Goal: Check status

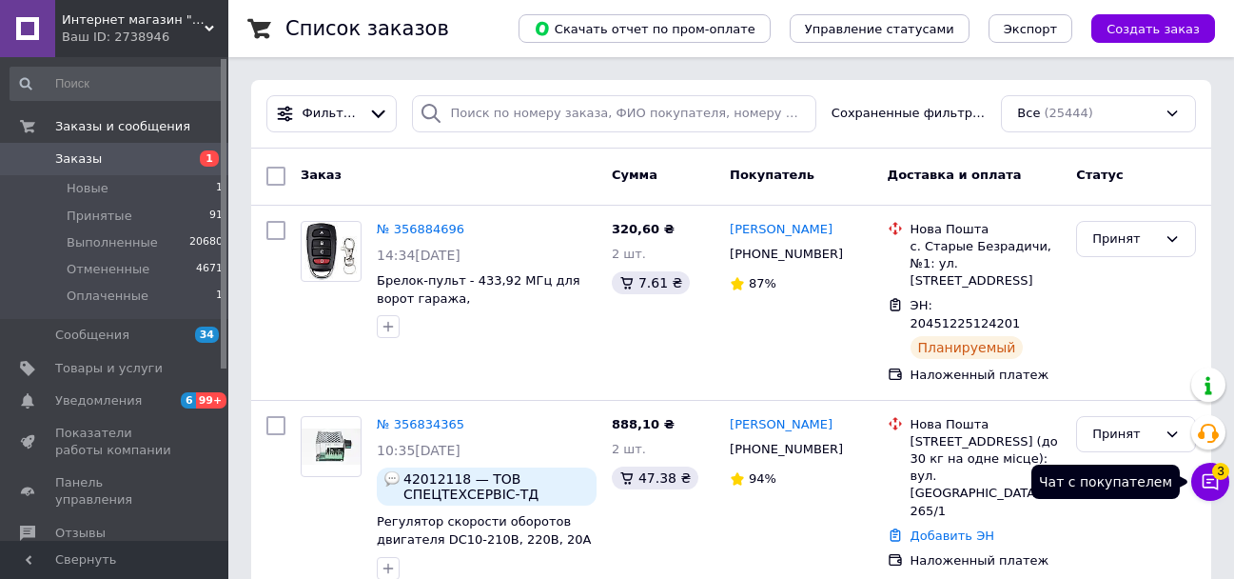
click at [1216, 475] on span "3" at bounding box center [1220, 468] width 17 height 17
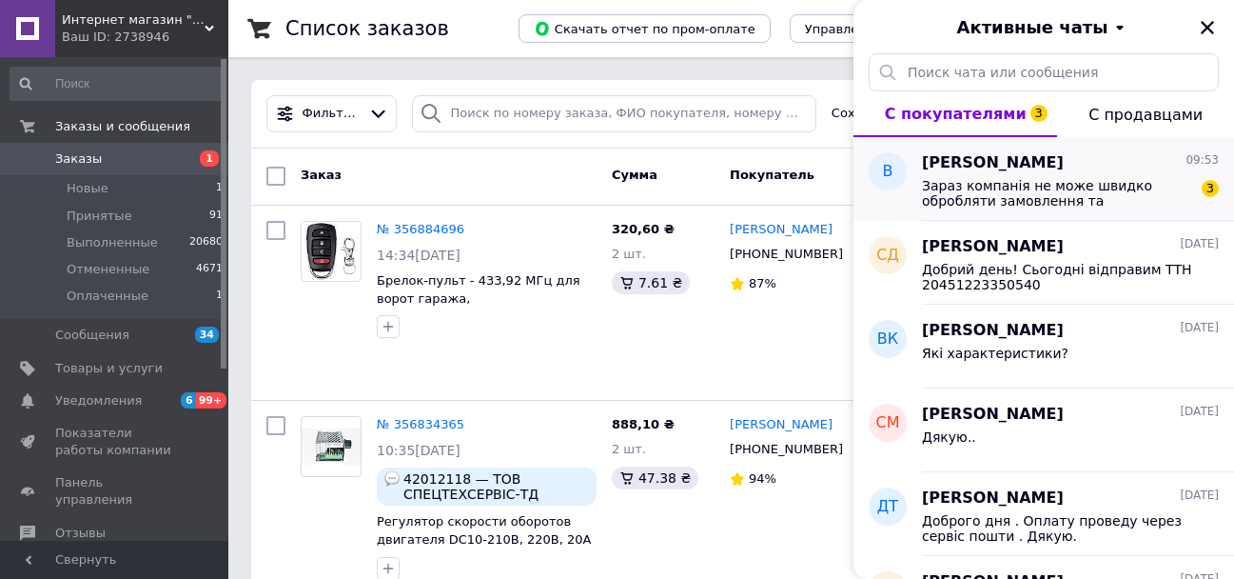
click at [1075, 179] on span "Зараз компанія не може швидко обробляти замовлення та повідомлення, оскільки за…" at bounding box center [1057, 193] width 270 height 30
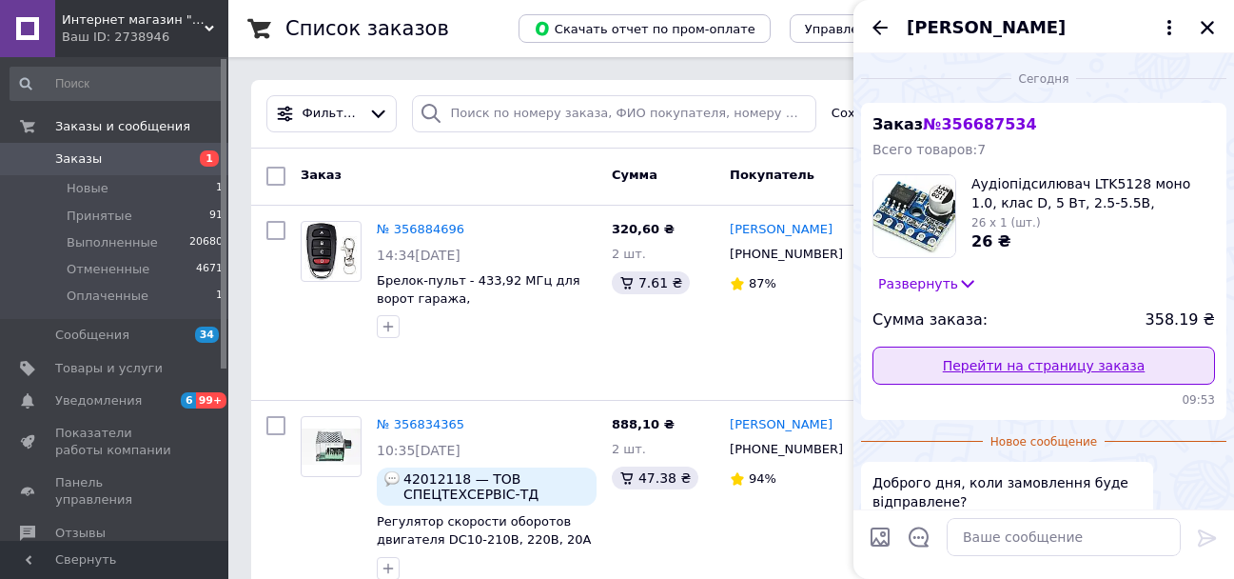
click at [1032, 363] on link "Перейти на страницу заказа" at bounding box center [1044, 365] width 343 height 38
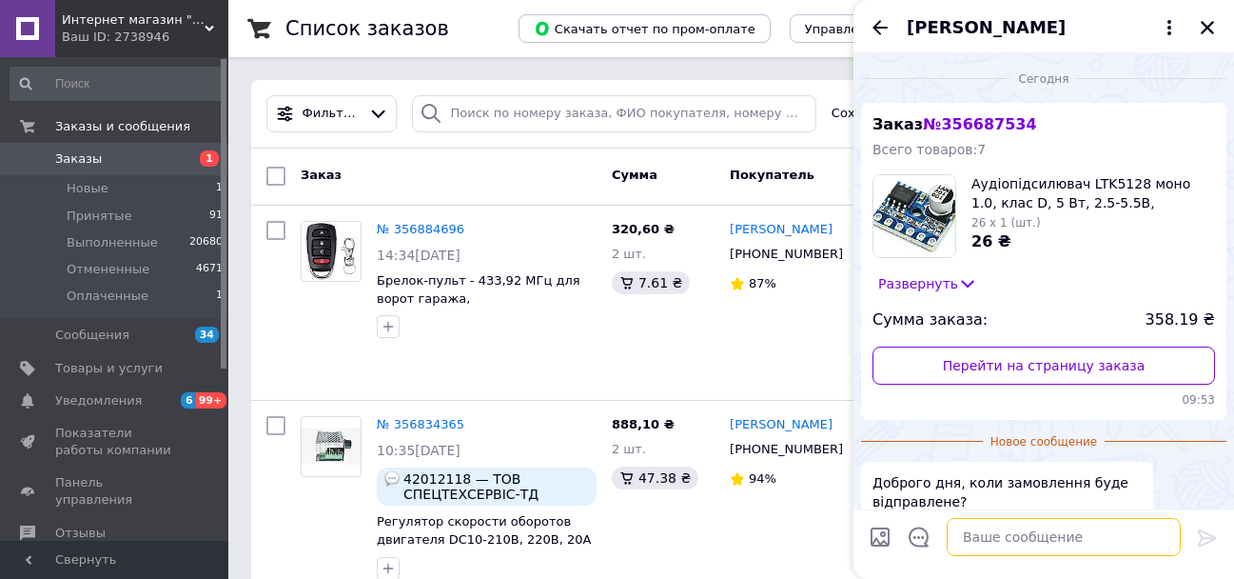
click at [1027, 546] on textarea at bounding box center [1064, 537] width 234 height 38
paste textarea "20451224147456"
type textarea "Добрий день!₴ Вже відправлене 20451224147456"
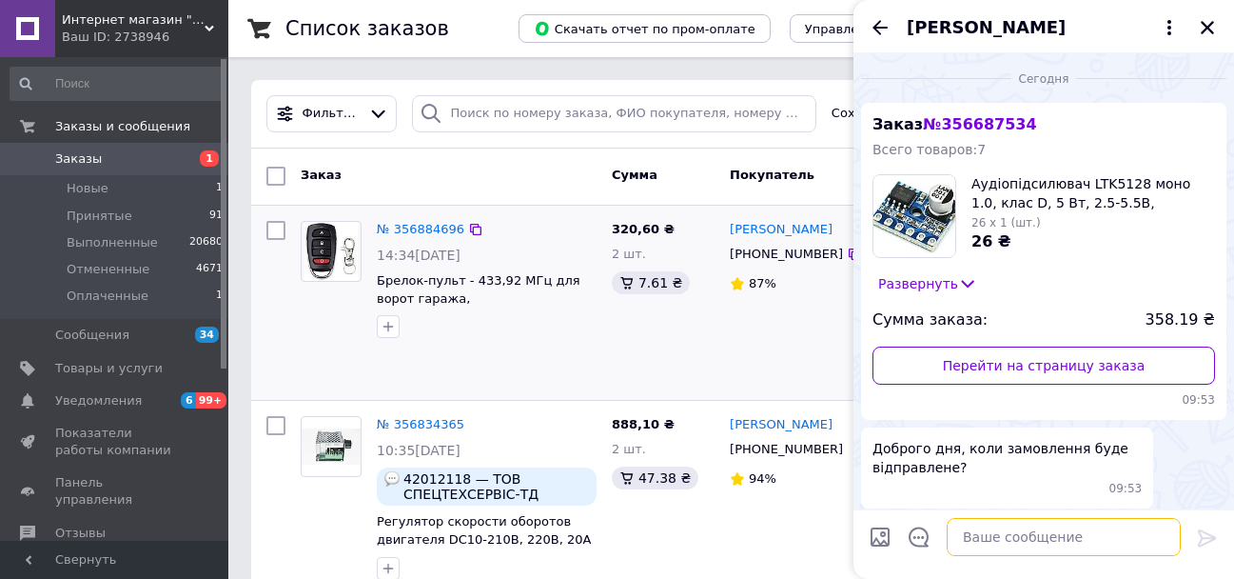
scroll to position [221, 0]
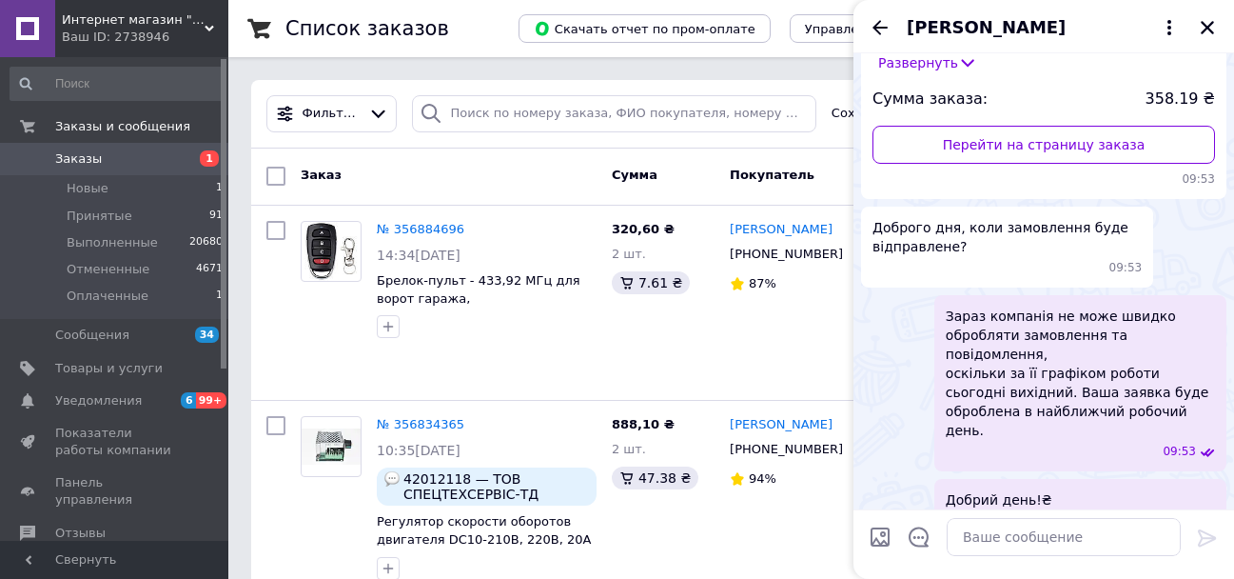
click at [879, 23] on icon "Назад" at bounding box center [880, 27] width 23 height 23
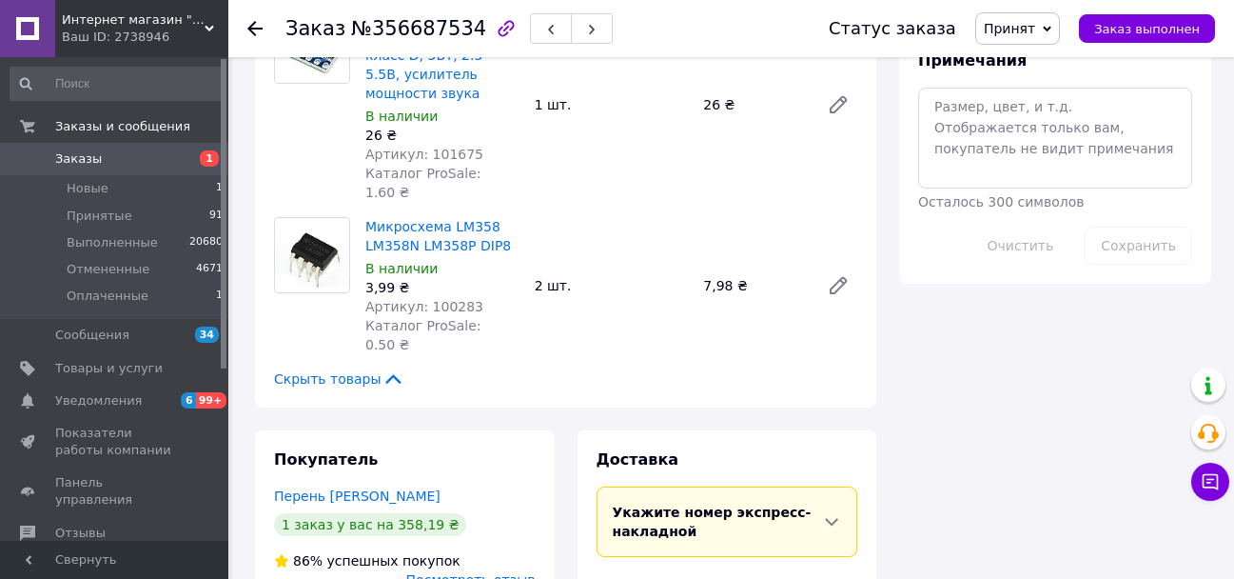
scroll to position [1903, 0]
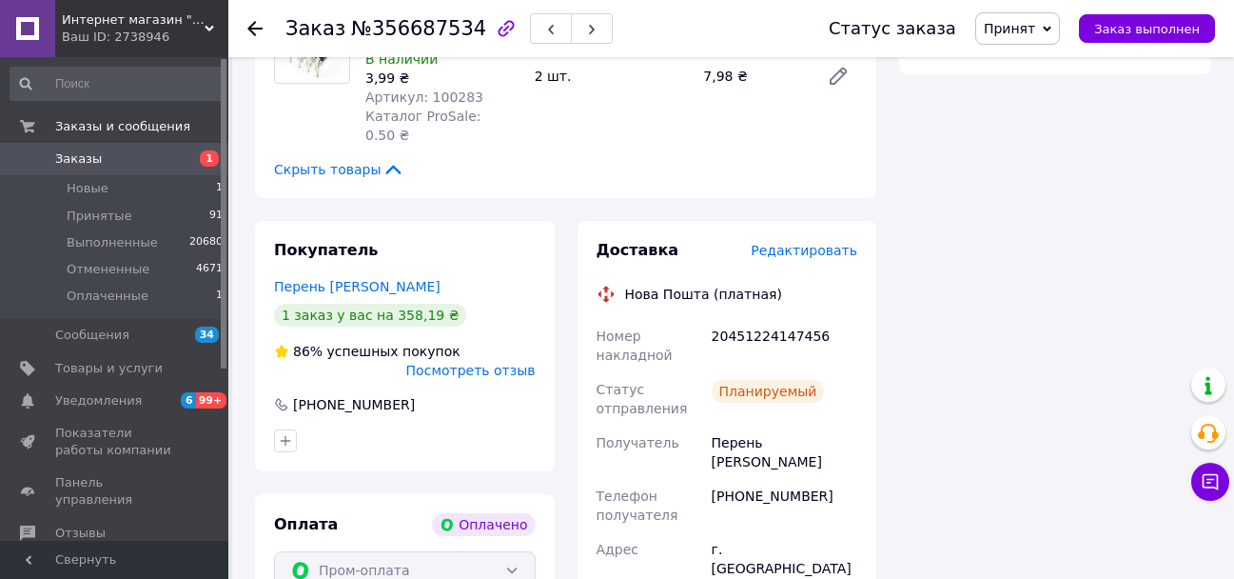
click at [824, 319] on div "20451224147456" at bounding box center [784, 345] width 153 height 53
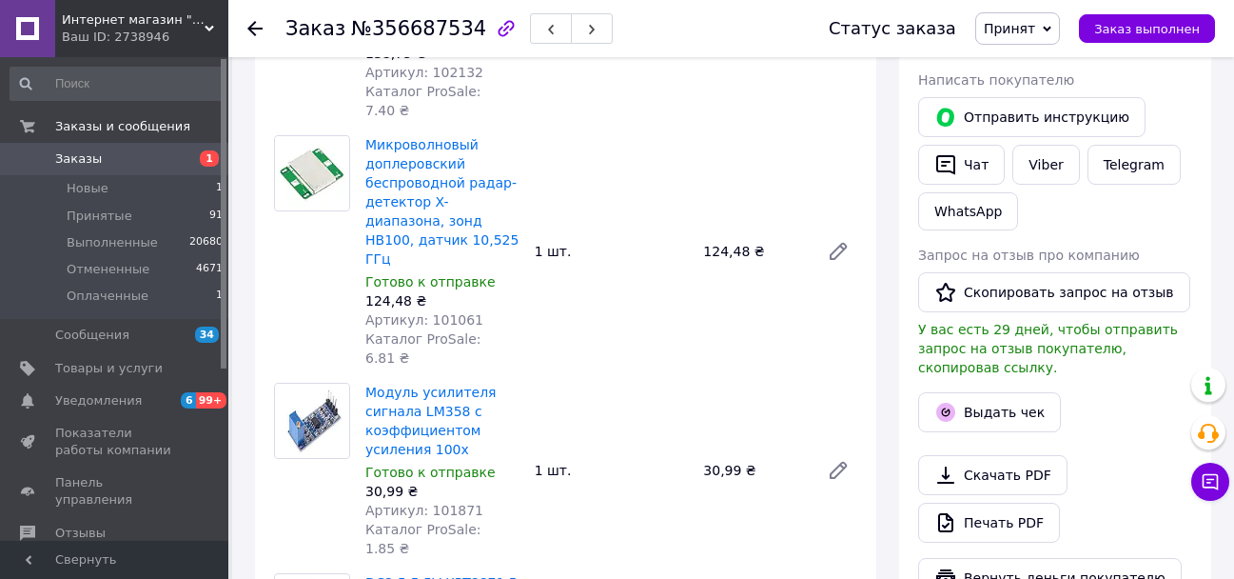
scroll to position [856, 0]
